Goal: Check status: Check status

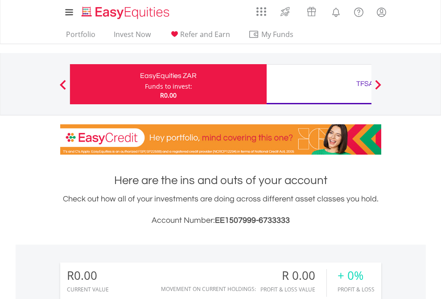
click at [145, 84] on div "Funds to invest:" at bounding box center [168, 86] width 47 height 9
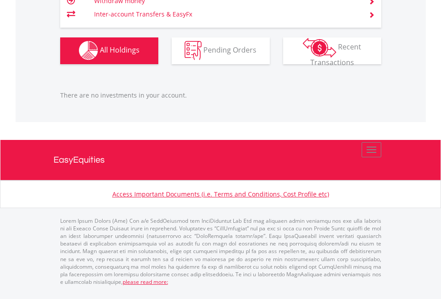
scroll to position [86, 140]
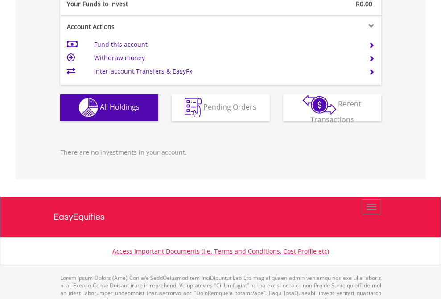
scroll to position [882, 0]
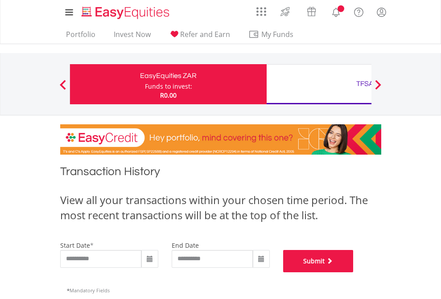
click at [353, 272] on button "Submit" at bounding box center [318, 261] width 70 height 22
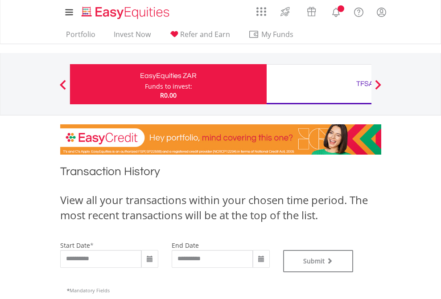
click at [319, 84] on div "TFSA" at bounding box center [365, 84] width 186 height 12
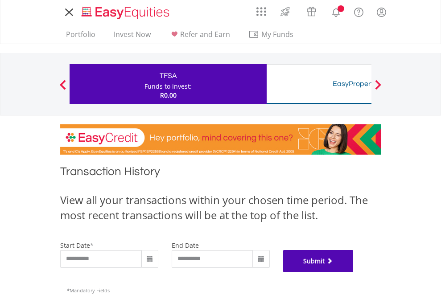
click at [353, 272] on button "Submit" at bounding box center [318, 261] width 70 height 22
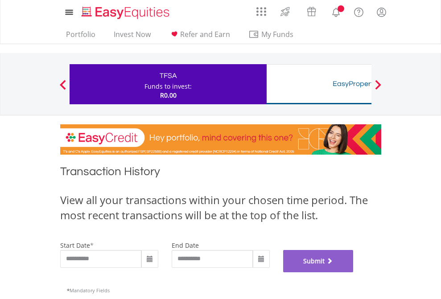
scroll to position [361, 0]
